Goal: Information Seeking & Learning: Find specific fact

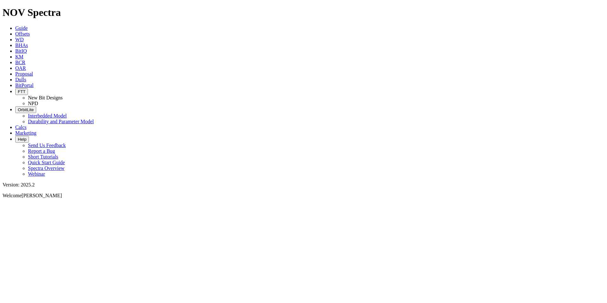
select select "New Bit Design"
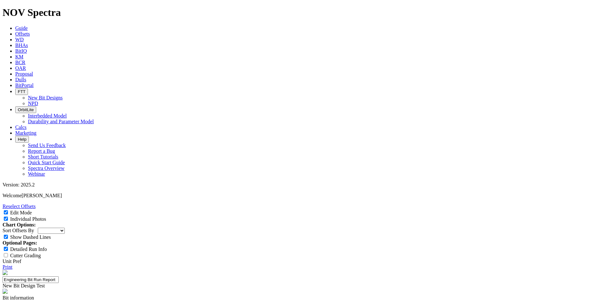
click at [12, 264] on link "Print" at bounding box center [8, 266] width 10 height 5
select select "New Bit Design"
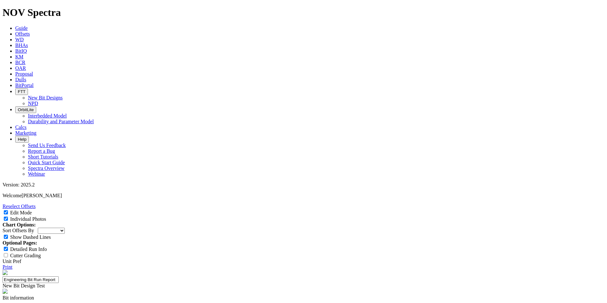
click at [15, 25] on icon at bounding box center [15, 27] width 0 height 5
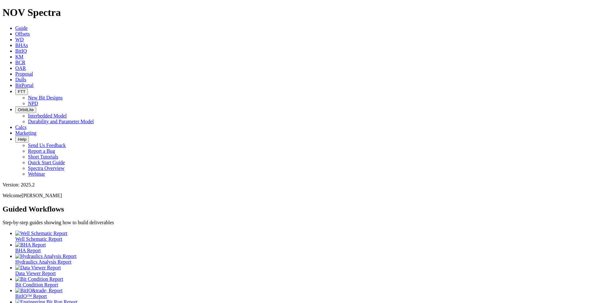
click at [30, 31] on span "Offsets" at bounding box center [22, 33] width 15 height 5
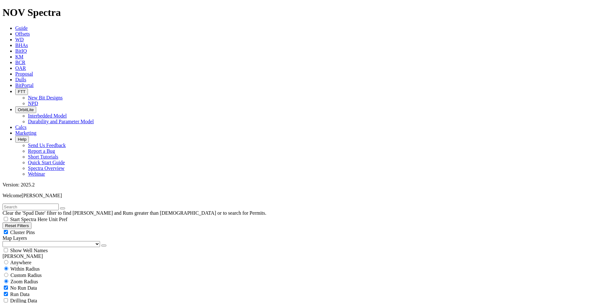
click at [54, 204] on input "text" at bounding box center [31, 207] width 56 height 7
paste input "[PERSON_NAME]-007"
type input "[PERSON_NAME]-007"
click at [22, 260] on span "Anywhere" at bounding box center [20, 262] width 21 height 5
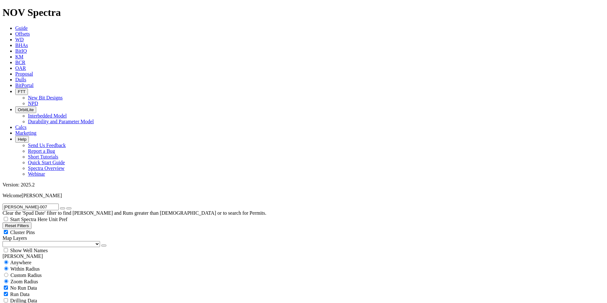
radio input "true"
radio input "false"
